Goal: Find contact information: Obtain details needed to contact an individual or organization

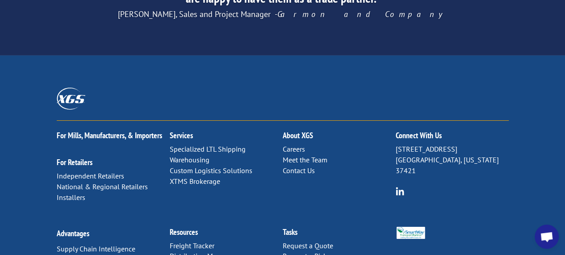
scroll to position [1526, 0]
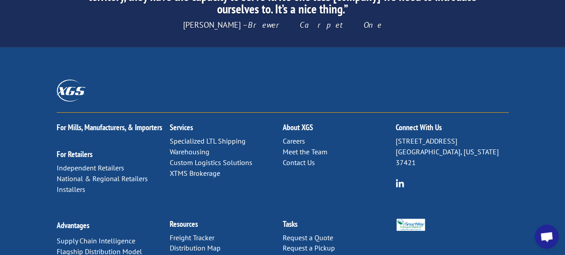
click at [290, 158] on link "Contact Us" at bounding box center [299, 162] width 32 height 9
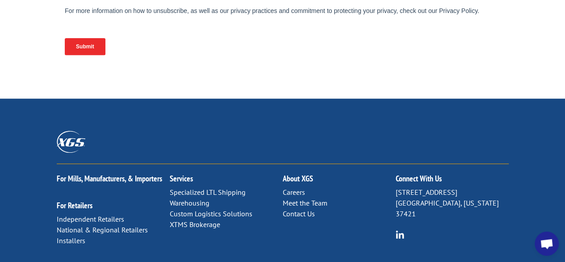
scroll to position [536, 0]
